Goal: Task Accomplishment & Management: Complete application form

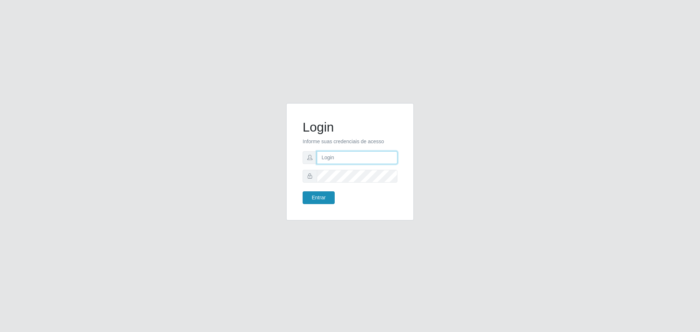
type input "[EMAIL_ADDRESS][DOMAIN_NAME]"
click at [312, 196] on button "Entrar" at bounding box center [318, 197] width 32 height 13
type input "i"
drag, startPoint x: 311, startPoint y: 180, endPoint x: 526, endPoint y: 202, distance: 216.1
click at [583, 202] on div "Login Informe suas credenciais de acesso [EMAIL_ADDRESS][DOMAIN_NAME] Entrar" at bounding box center [350, 166] width 700 height 332
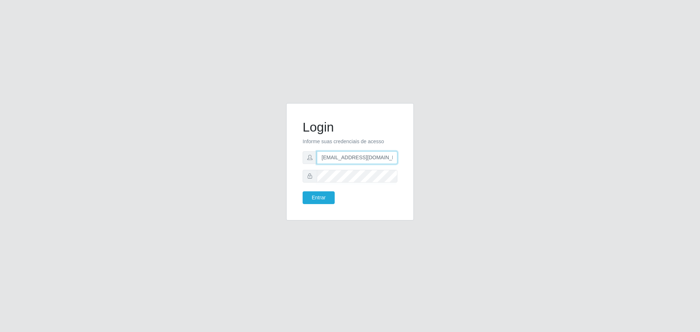
click at [381, 155] on input "[EMAIL_ADDRESS][DOMAIN_NAME]" at bounding box center [357, 157] width 81 height 13
click at [379, 154] on input "fsnanda@26gmail.com." at bounding box center [357, 157] width 81 height 13
type input "fsnanda@26gmail.com"
click at [302, 191] on button "Entrar" at bounding box center [318, 197] width 32 height 13
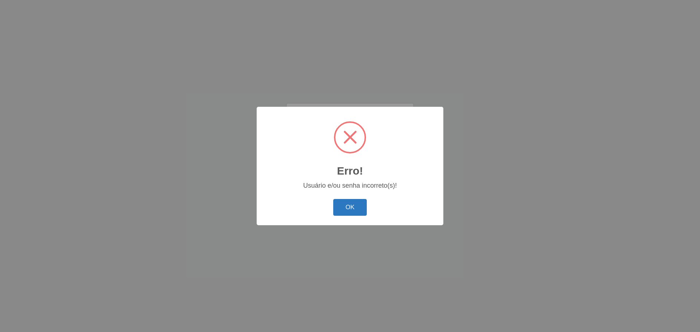
click at [339, 208] on button "OK" at bounding box center [350, 207] width 34 height 17
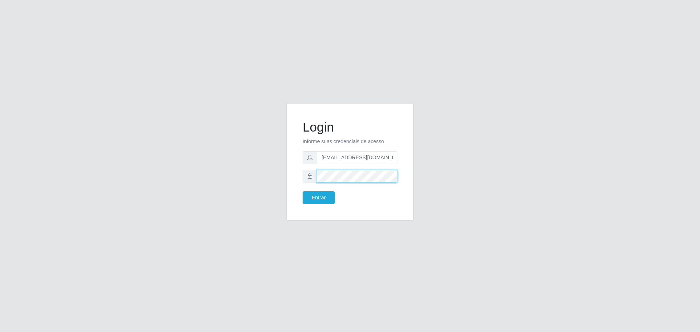
click at [302, 191] on button "Entrar" at bounding box center [318, 197] width 32 height 13
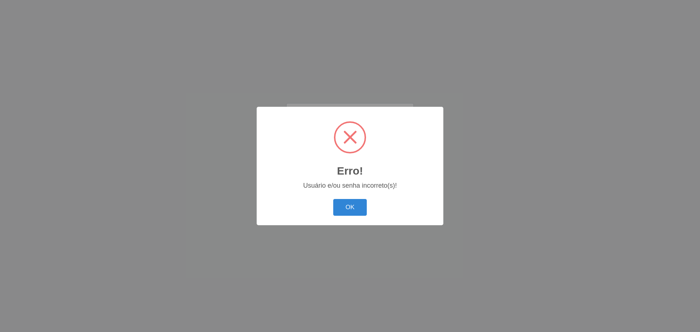
click at [349, 199] on div "OK Cancel" at bounding box center [350, 207] width 172 height 21
click at [349, 208] on button "OK" at bounding box center [350, 207] width 34 height 17
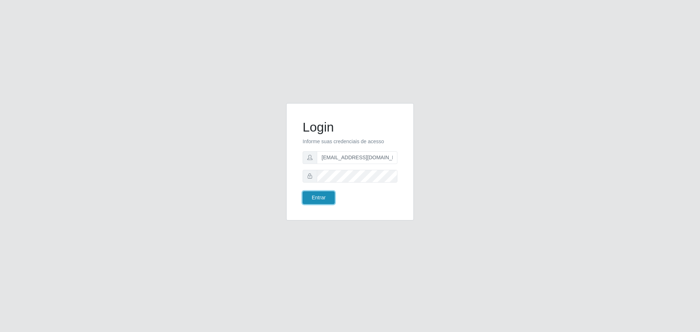
click at [324, 200] on button "Entrar" at bounding box center [318, 197] width 32 height 13
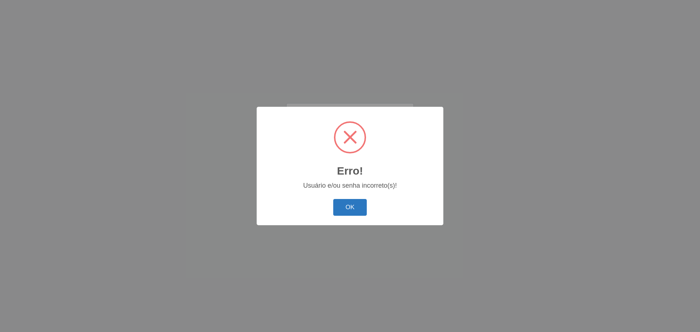
click at [355, 207] on button "OK" at bounding box center [350, 207] width 34 height 17
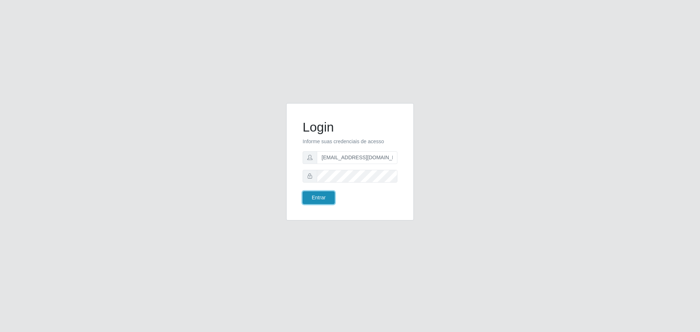
click at [324, 203] on button "Entrar" at bounding box center [318, 197] width 32 height 13
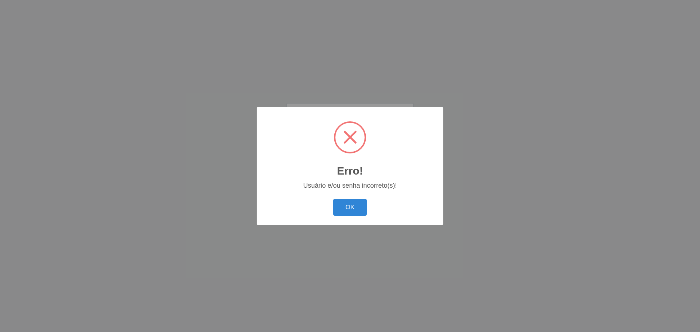
drag, startPoint x: 339, startPoint y: 209, endPoint x: 339, endPoint y: 199, distance: 10.2
click at [340, 209] on button "OK" at bounding box center [350, 207] width 34 height 17
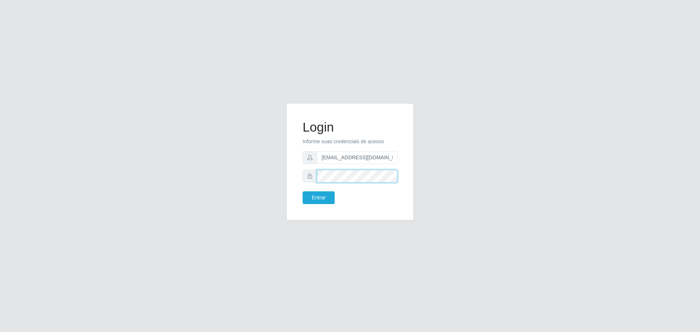
click at [302, 191] on button "Entrar" at bounding box center [318, 197] width 32 height 13
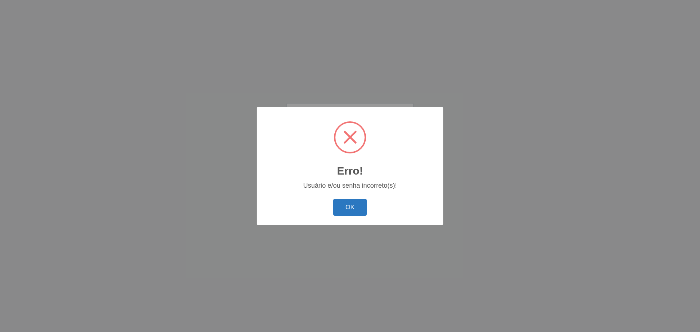
click at [348, 211] on button "OK" at bounding box center [350, 207] width 34 height 17
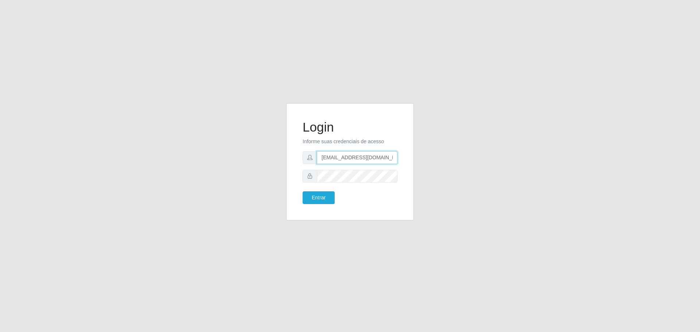
click at [349, 158] on input "fsnanda@26gmail.com" at bounding box center [357, 157] width 81 height 13
type input "fsnanda26@gmail.com"
click at [302, 191] on button "Entrar" at bounding box center [318, 197] width 32 height 13
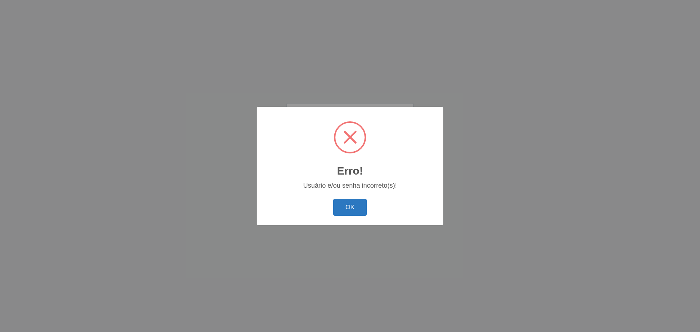
click at [344, 203] on button "OK" at bounding box center [350, 207] width 34 height 17
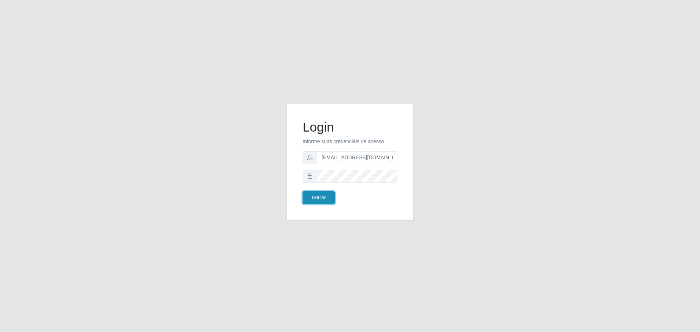
click at [326, 200] on button "Entrar" at bounding box center [318, 197] width 32 height 13
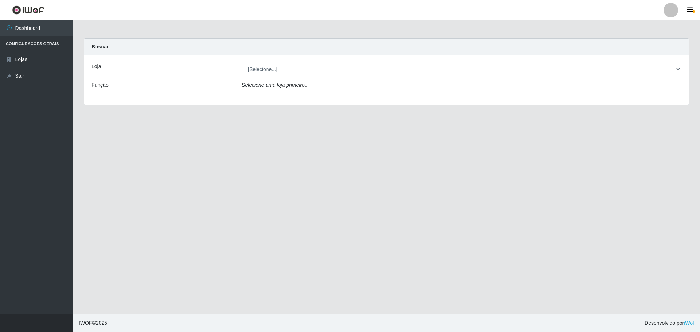
click at [97, 67] on label "Loja" at bounding box center [95, 67] width 9 height 8
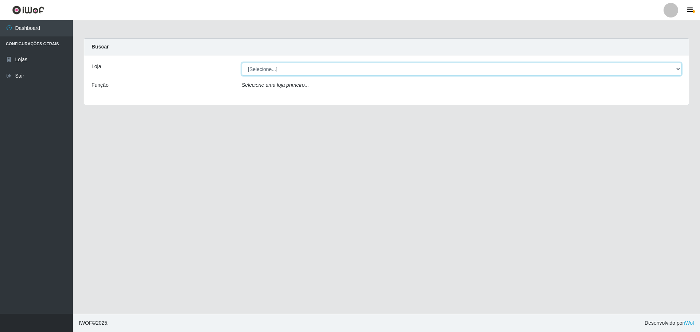
click at [242, 67] on select "[Selecione...] Carone - Santa Lucia" at bounding box center [461, 69] width 439 height 13
click at [292, 67] on select "[Selecione...] Carone - Santa Lucia" at bounding box center [461, 69] width 439 height 13
select select "527"
click at [242, 63] on select "[Selecione...] Carone - Santa Lucia" at bounding box center [461, 69] width 439 height 13
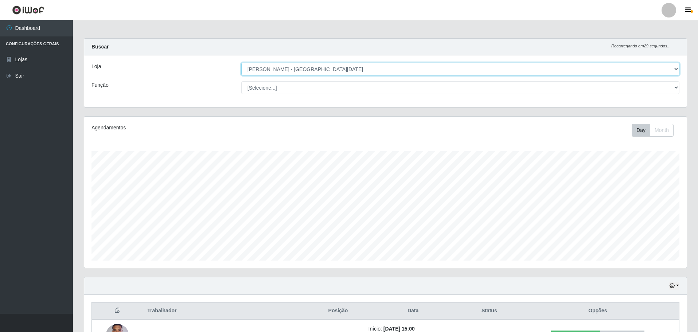
scroll to position [151, 602]
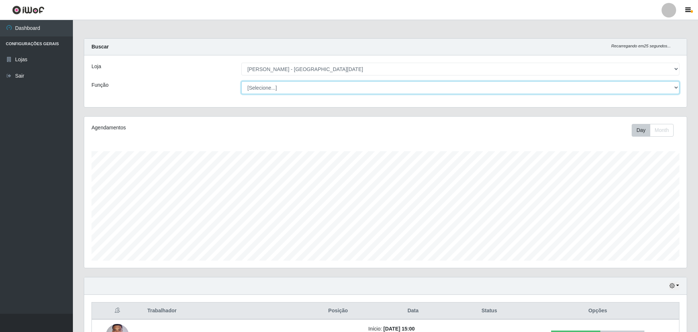
click at [677, 86] on select "[Selecione...] Embalador Embalador + Embalador ++ Repositor Repositor + Reposit…" at bounding box center [460, 87] width 438 height 13
click at [241, 81] on select "[Selecione...] Embalador Embalador + Embalador ++ Repositor Repositor + Reposit…" at bounding box center [460, 87] width 438 height 13
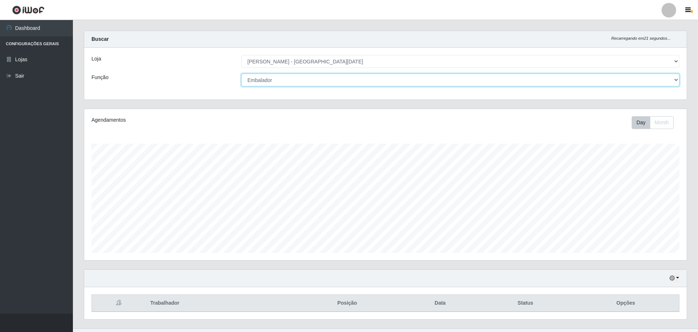
scroll to position [0, 0]
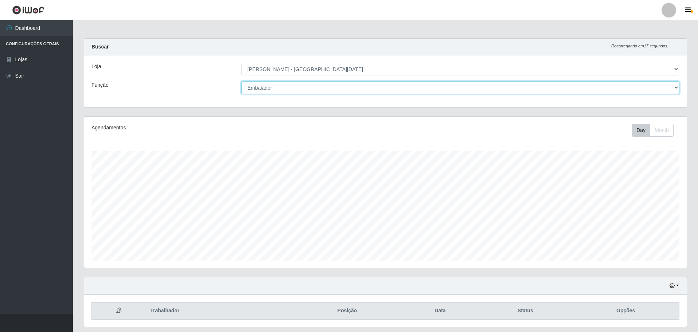
click at [675, 87] on select "[Selecione...] Embalador Embalador + Embalador ++ Repositor Repositor + Reposit…" at bounding box center [460, 87] width 438 height 13
click at [241, 81] on select "[Selecione...] Embalador Embalador + Embalador ++ Repositor Repositor + Reposit…" at bounding box center [460, 87] width 438 height 13
click at [676, 87] on select "[Selecione...] Embalador Embalador + Embalador ++ Repositor Repositor + Reposit…" at bounding box center [460, 87] width 438 height 13
select select "1"
click at [241, 81] on select "[Selecione...] Embalador Embalador + Embalador ++ Repositor Repositor + Reposit…" at bounding box center [460, 87] width 438 height 13
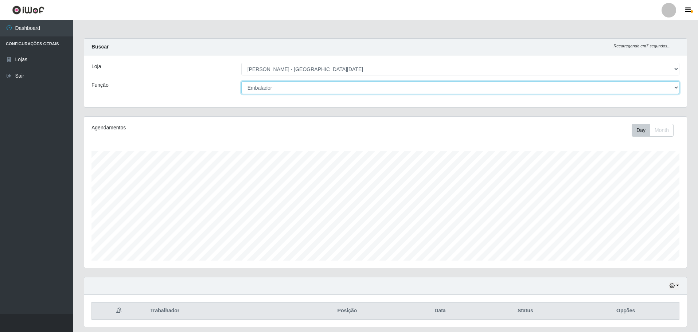
click at [677, 88] on select "[Selecione...] Embalador Embalador + Embalador ++ Repositor Repositor + Reposit…" at bounding box center [460, 87] width 438 height 13
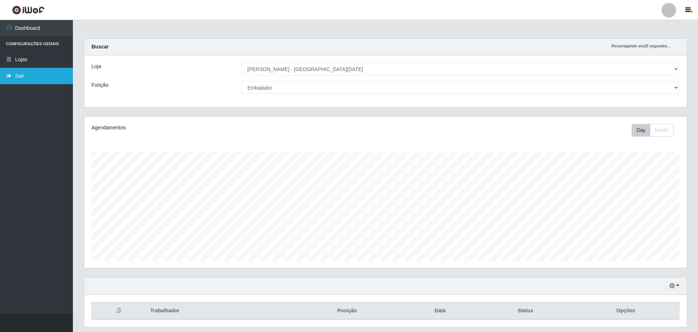
click at [27, 75] on link "Sair" at bounding box center [36, 76] width 73 height 16
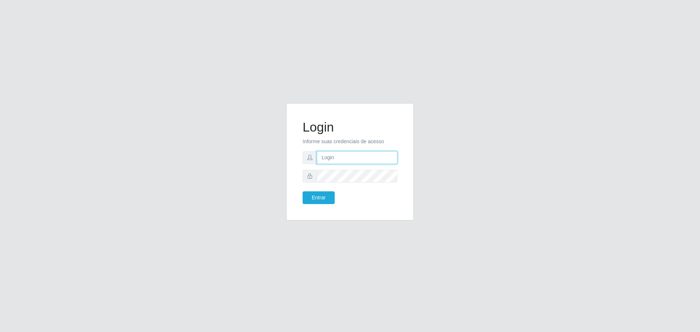
type input "fsnanda26@gmail.com"
